Goal: Task Accomplishment & Management: Manage account settings

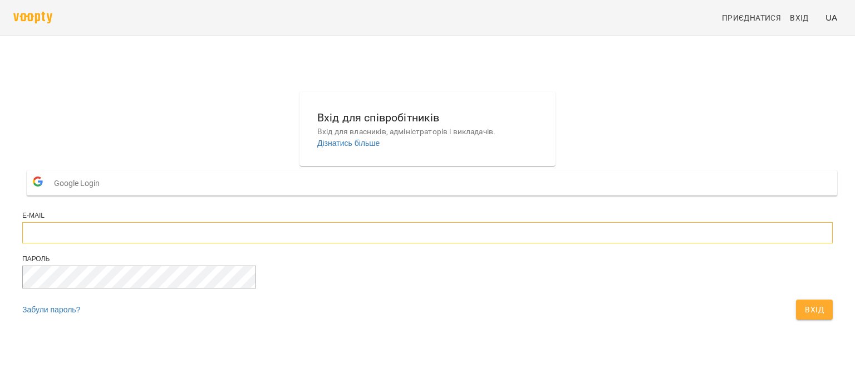
type input "**********"
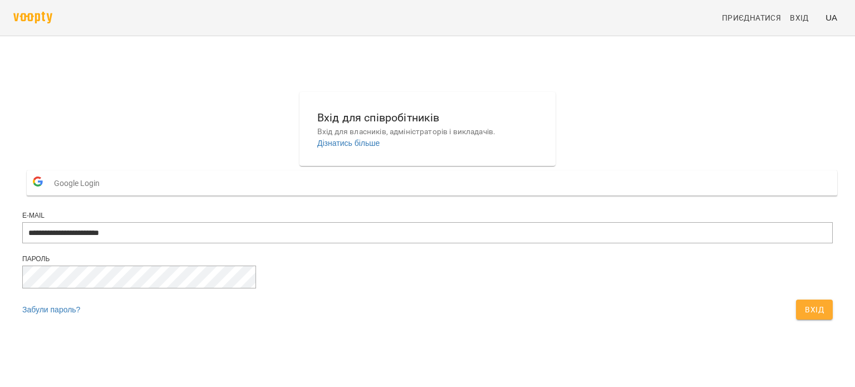
click at [805, 316] on span "Вхід" at bounding box center [814, 309] width 19 height 13
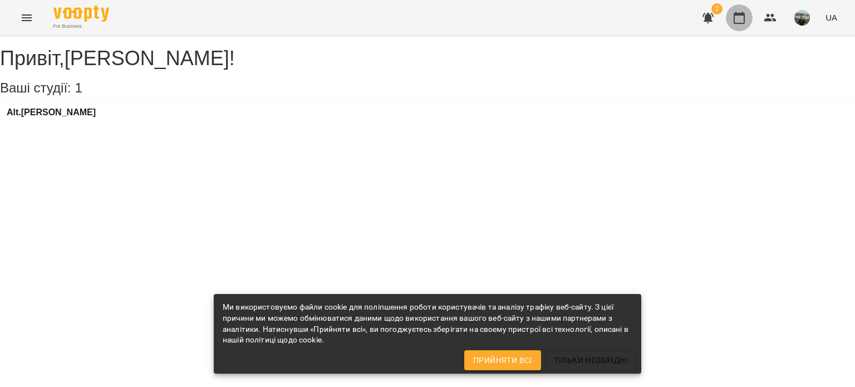
click at [739, 17] on icon "button" at bounding box center [738, 17] width 13 height 13
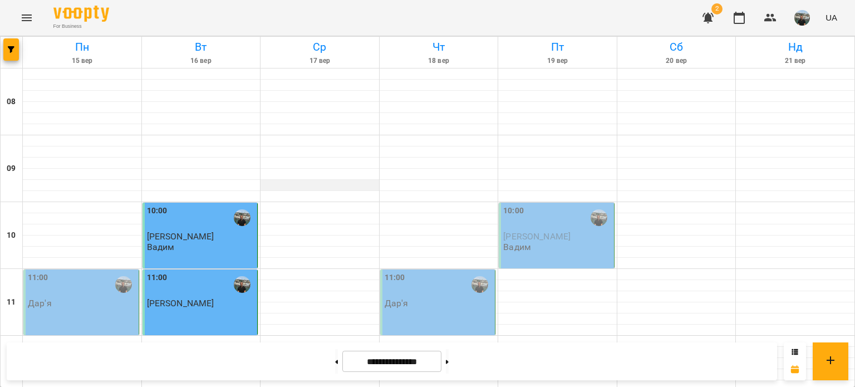
scroll to position [612, 0]
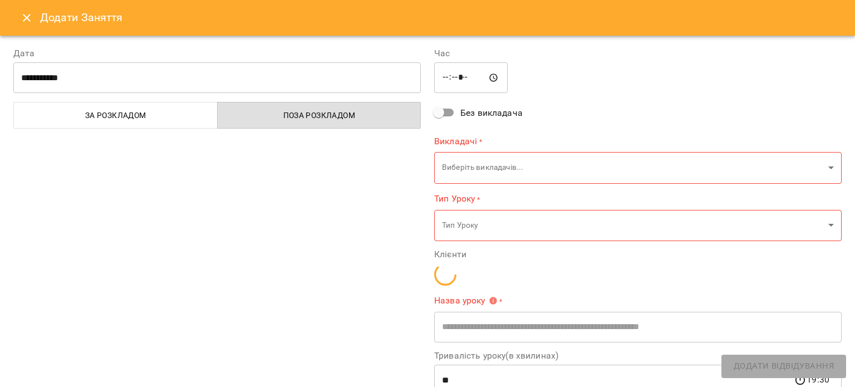
type input "**********"
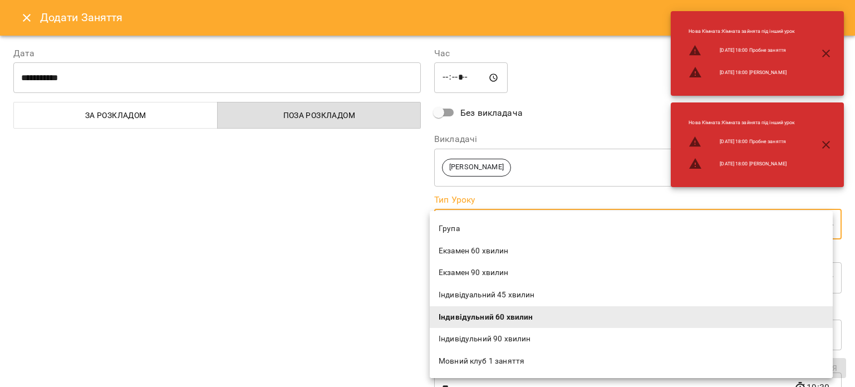
scroll to position [111, 0]
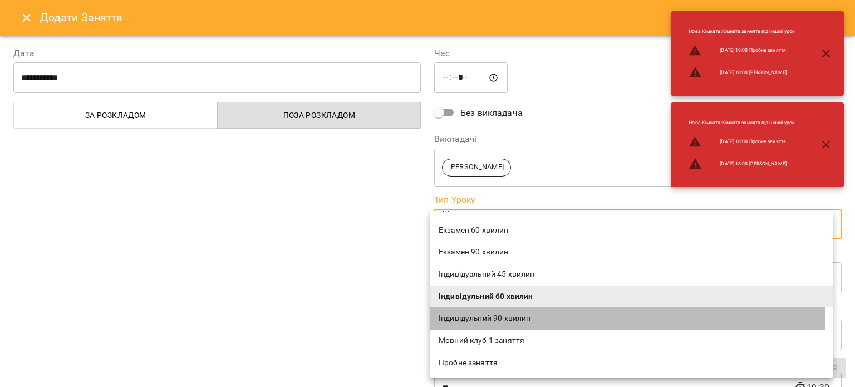
click at [495, 316] on span "Індивідульний 90 хвилин" at bounding box center [631, 318] width 385 height 11
type input "**********"
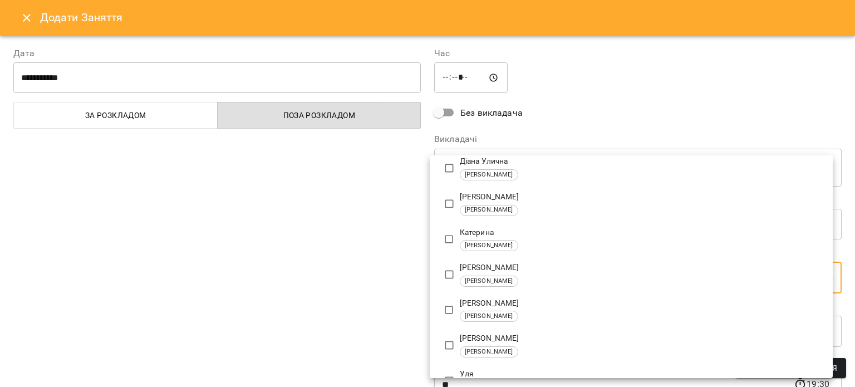
type input "**********"
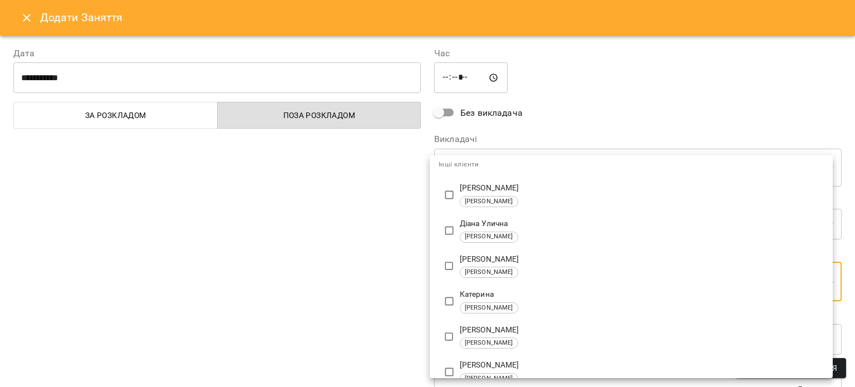
scroll to position [0, 0]
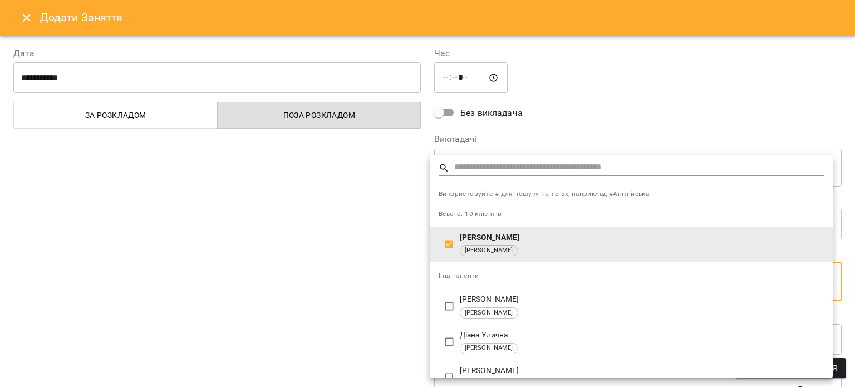
click at [558, 97] on div at bounding box center [427, 193] width 855 height 387
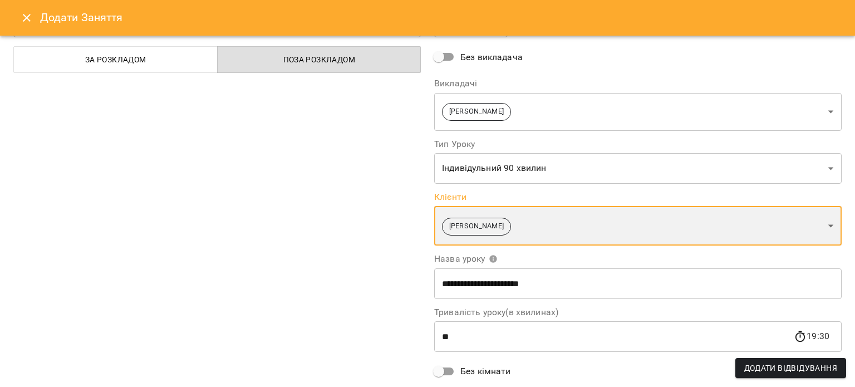
scroll to position [111, 0]
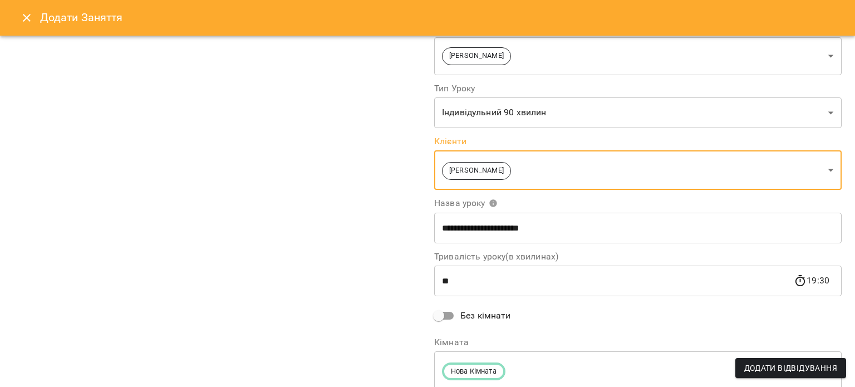
click at [455, 282] on input "**" at bounding box center [613, 280] width 359 height 31
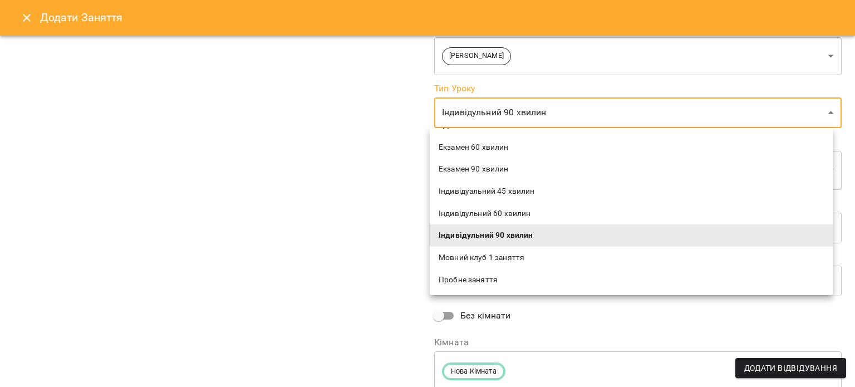
click at [481, 233] on span "Індивідульний 90 хвилин" at bounding box center [631, 235] width 385 height 11
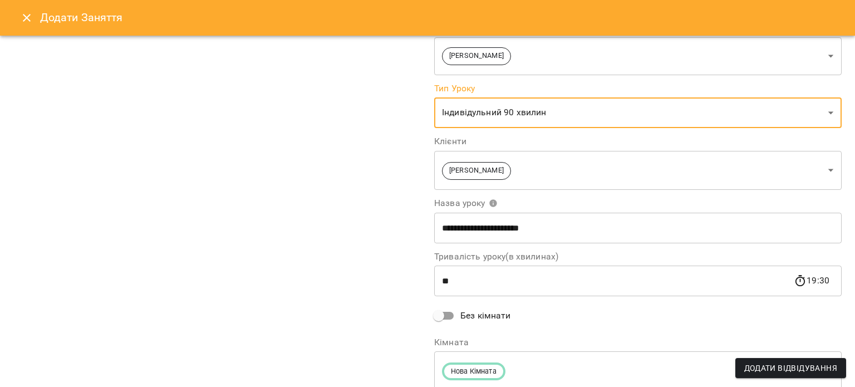
click at [459, 282] on input "**" at bounding box center [613, 280] width 359 height 31
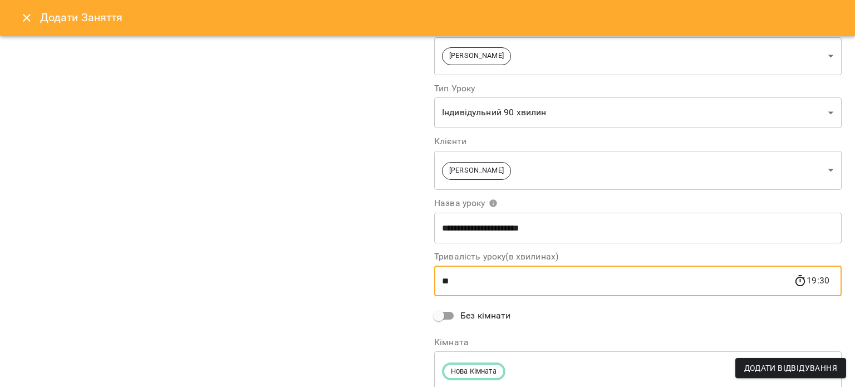
type input "*"
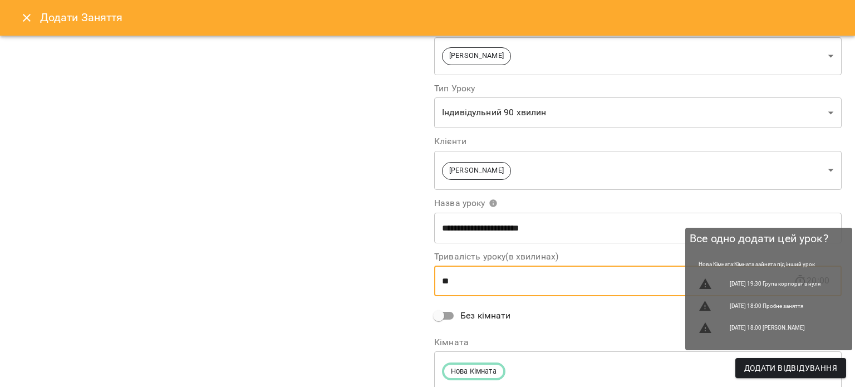
type input "**"
click at [771, 367] on span "Додати Відвідування" at bounding box center [790, 367] width 93 height 13
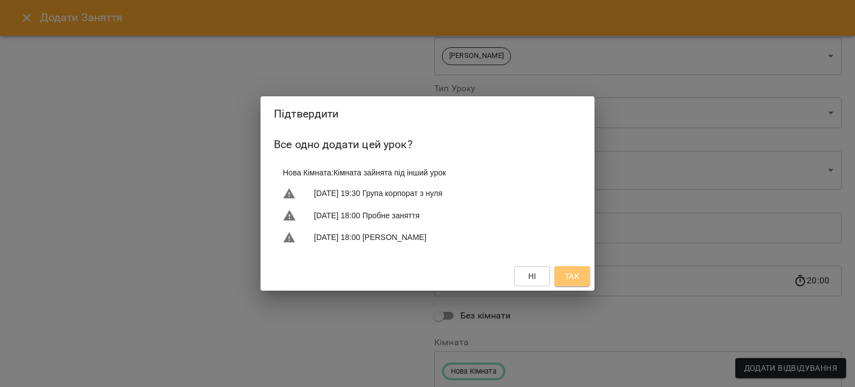
click at [573, 279] on span "Так" at bounding box center [572, 275] width 14 height 13
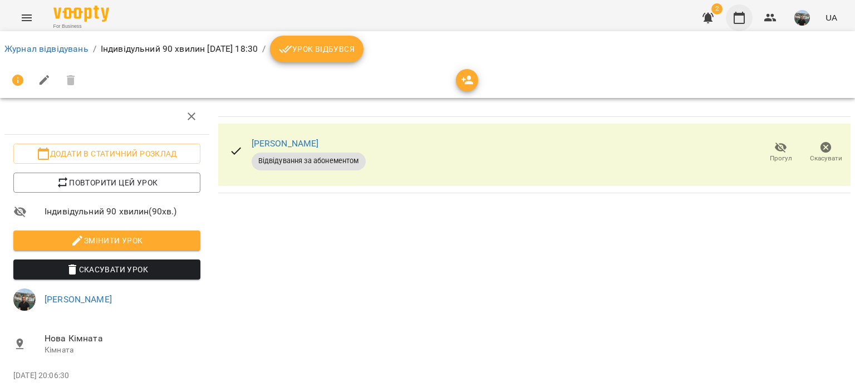
click at [739, 18] on icon "button" at bounding box center [738, 17] width 13 height 13
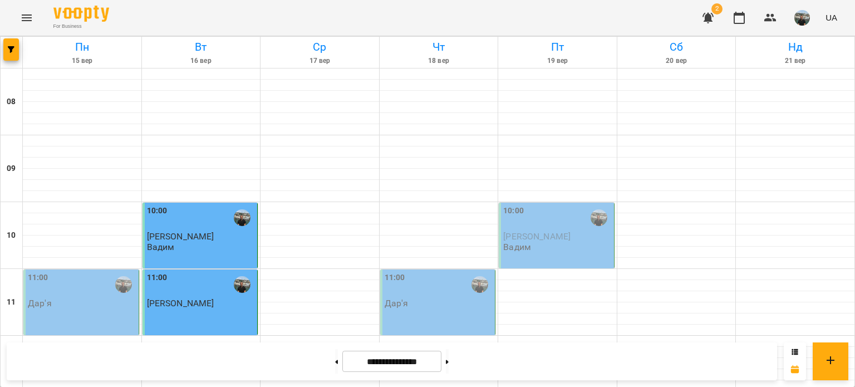
scroll to position [556, 0]
click at [804, 17] on img "button" at bounding box center [802, 18] width 16 height 16
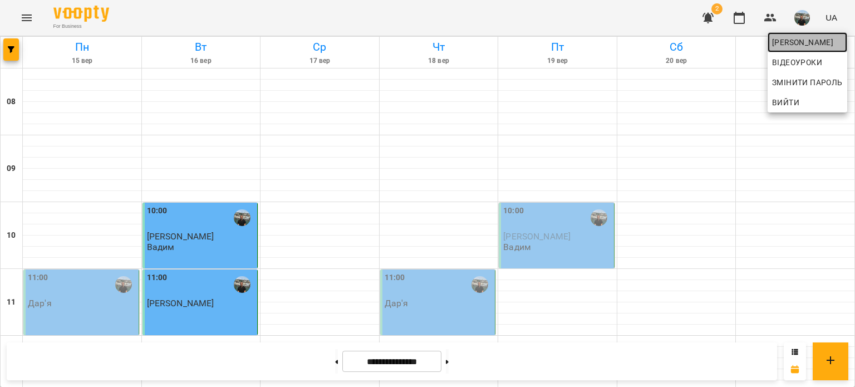
click at [781, 42] on span "[PERSON_NAME]" at bounding box center [807, 42] width 71 height 13
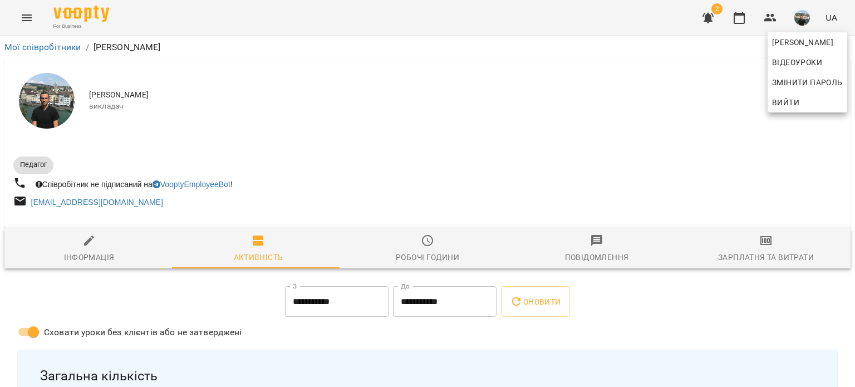
drag, startPoint x: 849, startPoint y: 57, endPoint x: 850, endPoint y: 71, distance: 14.0
click at [850, 71] on div at bounding box center [427, 193] width 855 height 387
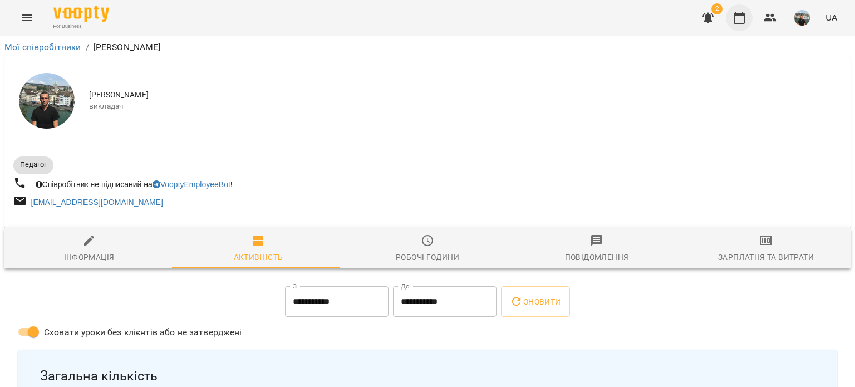
click at [740, 18] on icon "button" at bounding box center [738, 17] width 13 height 13
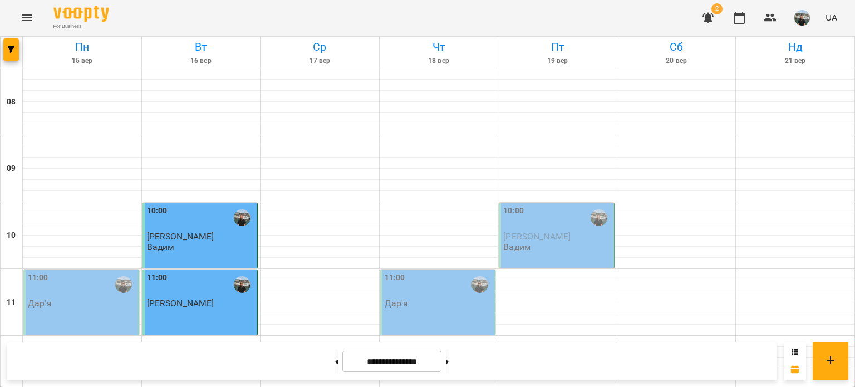
scroll to position [668, 0]
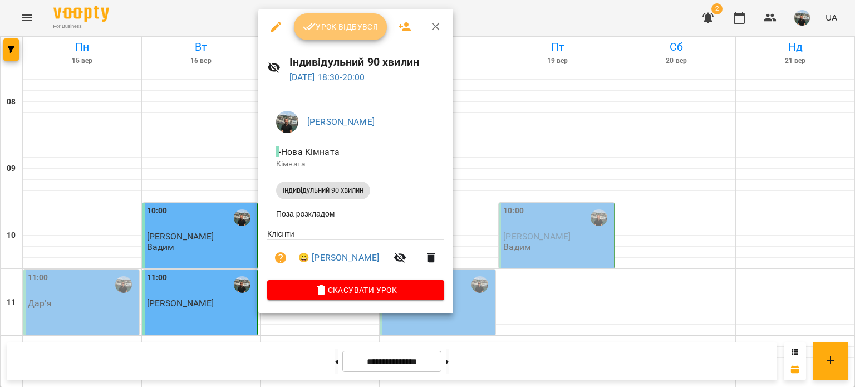
click at [329, 29] on span "Урок відбувся" at bounding box center [341, 26] width 76 height 13
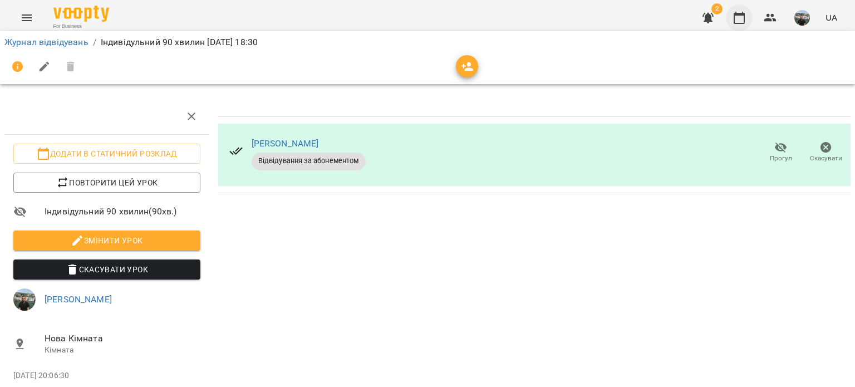
click at [740, 18] on icon "button" at bounding box center [738, 17] width 13 height 13
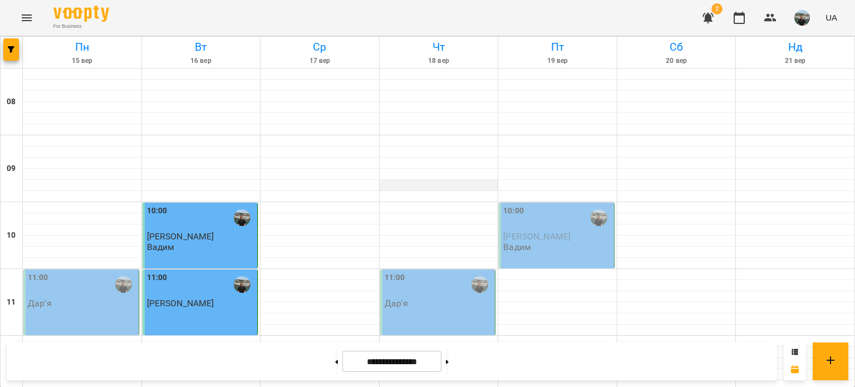
scroll to position [612, 0]
click at [808, 16] on img "button" at bounding box center [802, 18] width 16 height 16
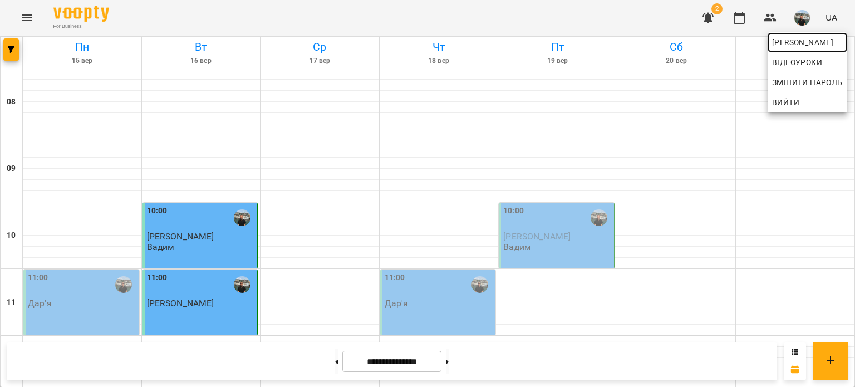
click at [781, 42] on span "[PERSON_NAME]" at bounding box center [807, 42] width 71 height 13
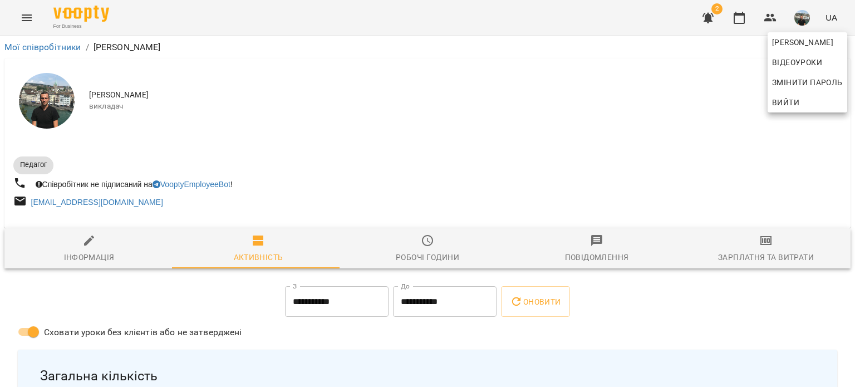
drag, startPoint x: 850, startPoint y: 62, endPoint x: 853, endPoint y: 72, distance: 9.9
click at [853, 71] on div at bounding box center [427, 193] width 855 height 387
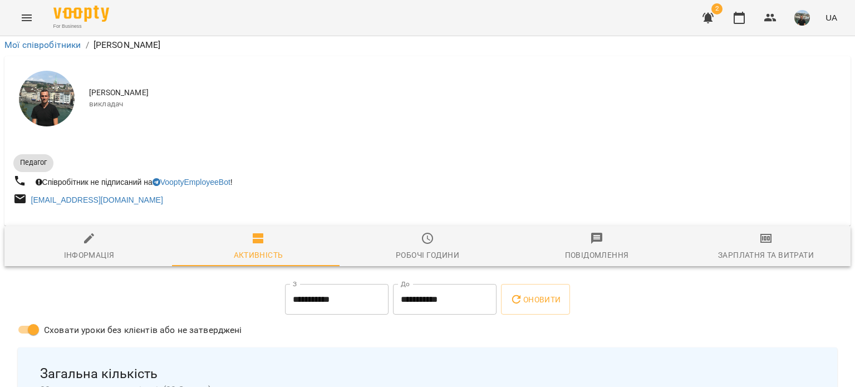
scroll to position [459, 0]
click at [798, 21] on img "button" at bounding box center [802, 18] width 16 height 16
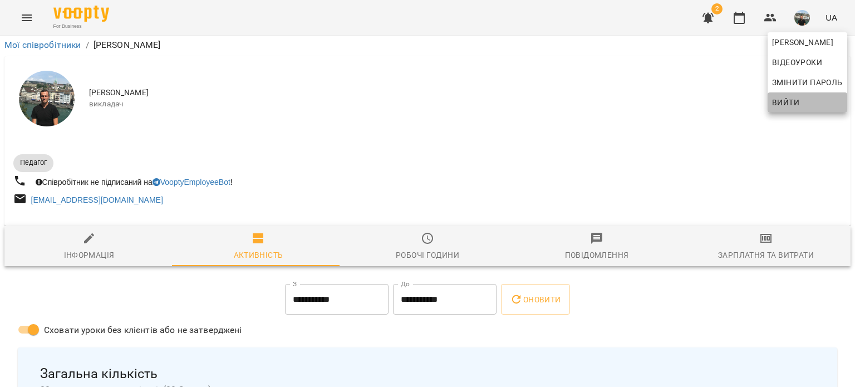
click at [783, 98] on span "Вийти" at bounding box center [785, 102] width 27 height 13
